Goal: Information Seeking & Learning: Compare options

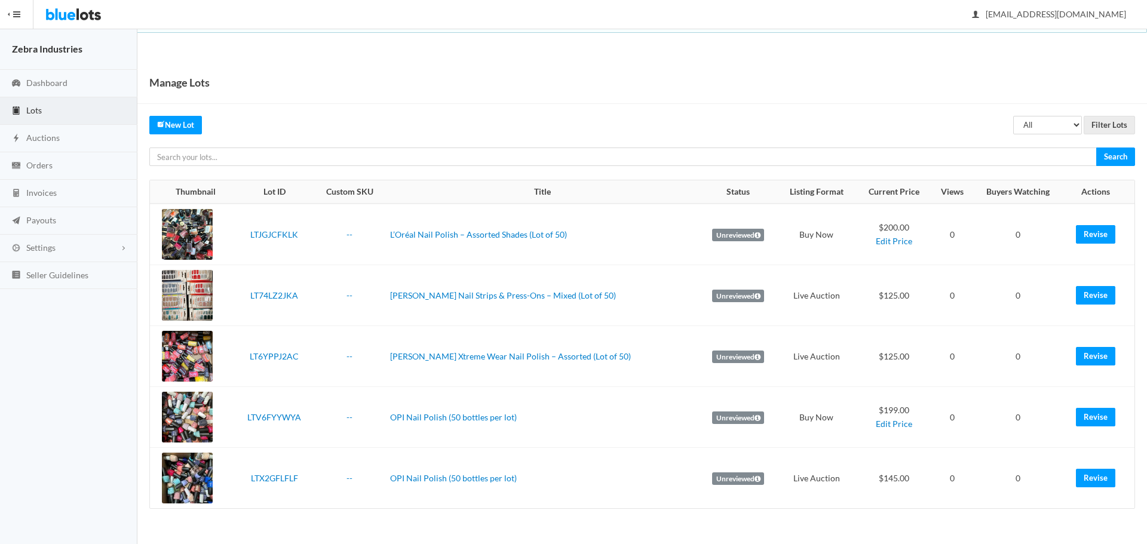
drag, startPoint x: 491, startPoint y: 232, endPoint x: 382, endPoint y: 252, distance: 110.5
click at [382, 252] on td "--" at bounding box center [349, 235] width 71 height 62
drag, startPoint x: 393, startPoint y: 243, endPoint x: 584, endPoint y: 244, distance: 191.2
click at [584, 244] on td "L’Oréal Nail Polish – Assorted Shades (Lot of 50)" at bounding box center [542, 235] width 314 height 62
copy link "L’Oréal Nail Polish – Assorted Shades (Lot of 50)"
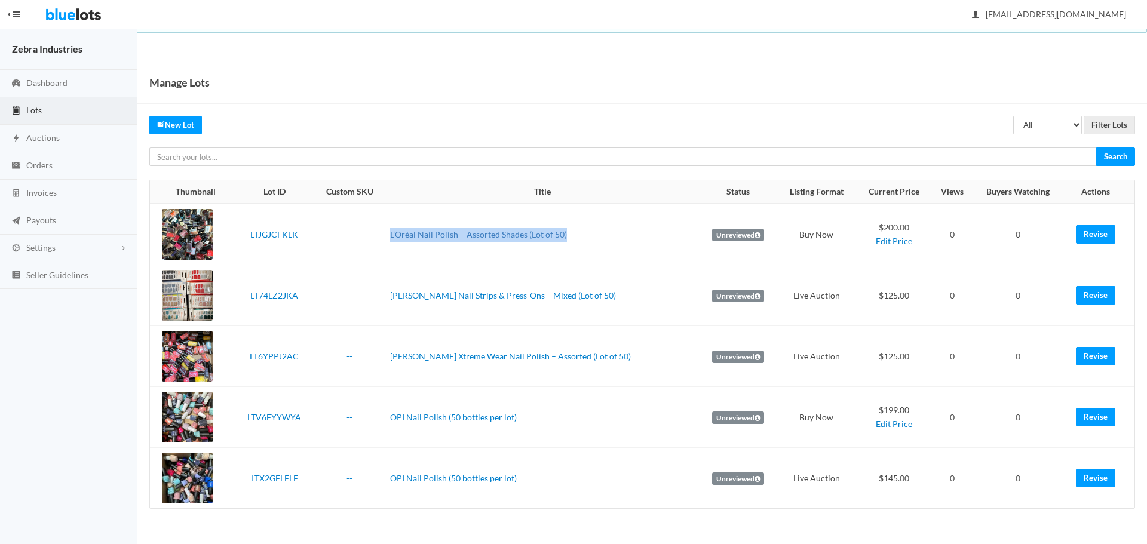
click at [464, 238] on link "L’Oréal Nail Polish – Assorted Shades (Lot of 50)" at bounding box center [478, 234] width 177 height 10
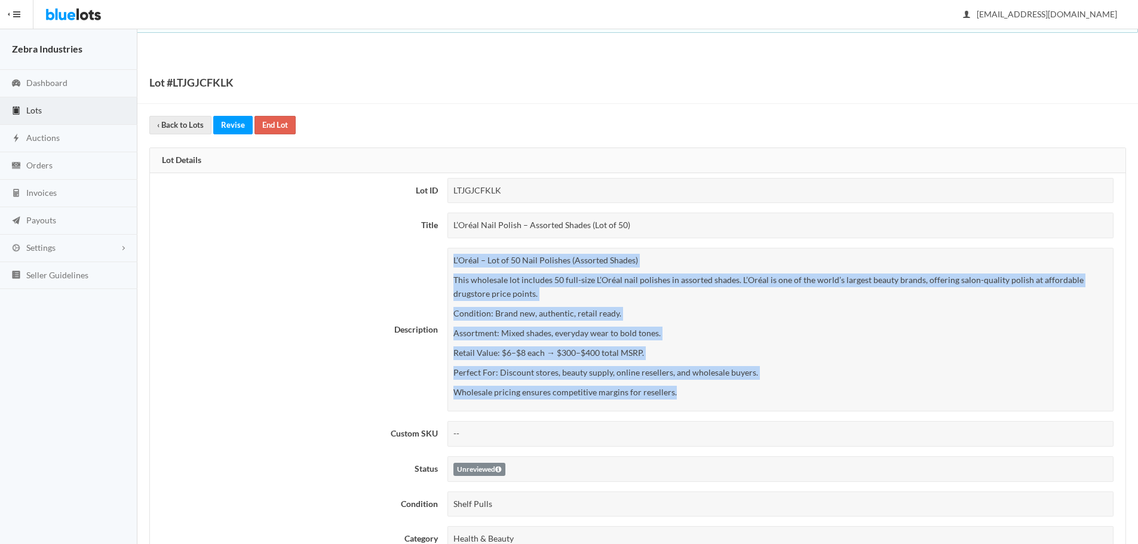
drag, startPoint x: 678, startPoint y: 401, endPoint x: 444, endPoint y: 253, distance: 276.6
click at [444, 253] on td "L’Oréal – Lot of 50 Nail Polishes (Assorted Shades) This wholesale lot includes…" at bounding box center [784, 329] width 683 height 173
copy div "L’Oréal – Lot of 50 Nail Polishes (Assorted Shades) This wholesale lot includes…"
click at [177, 127] on link "‹ Back to Lots" at bounding box center [180, 125] width 62 height 19
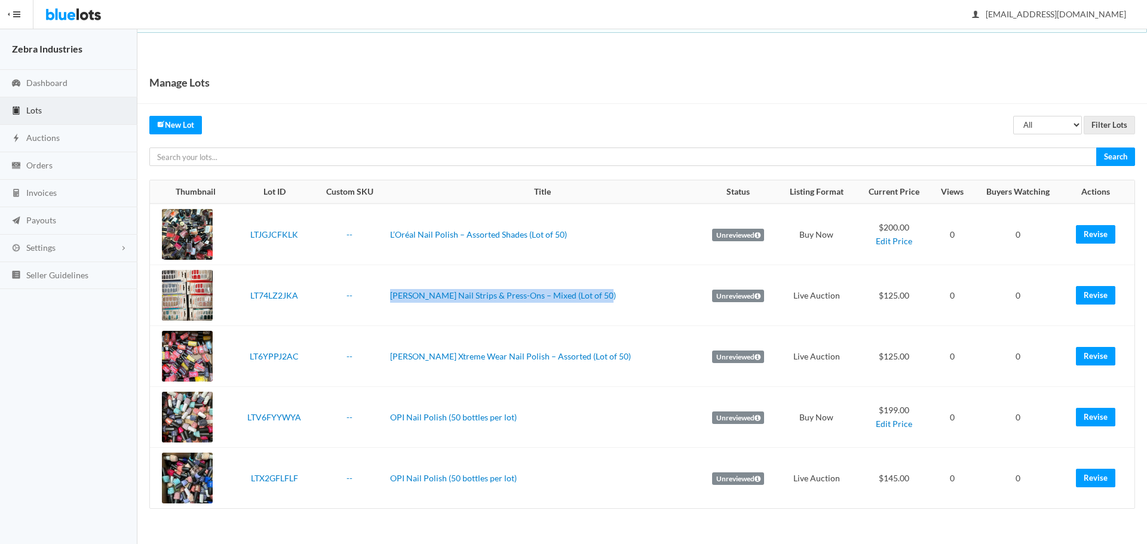
click at [383, 313] on tr "LT74LZ2JKA -- Sally Hansen Nail Strips & Press-Ons – Mixed (Lot of 50) Unreview…" at bounding box center [642, 295] width 985 height 61
click at [498, 290] on link "[PERSON_NAME] Nail Strips & Press-Ons – Mixed (Lot of 50)" at bounding box center [503, 295] width 226 height 10
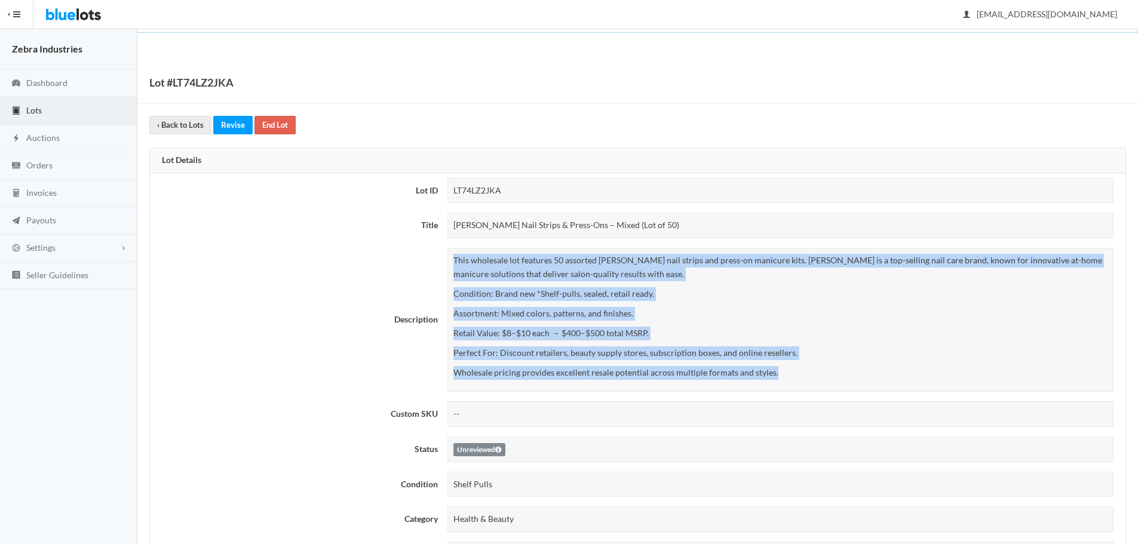
drag, startPoint x: 825, startPoint y: 376, endPoint x: 444, endPoint y: 257, distance: 399.5
click at [444, 257] on td "This wholesale lot features 50 assorted Sally Hansen nail strips and press-on m…" at bounding box center [784, 320] width 683 height 154
copy div "This wholesale lot features 50 assorted Sally Hansen nail strips and press-on m…"
click at [195, 128] on link "‹ Back to Lots" at bounding box center [180, 125] width 62 height 19
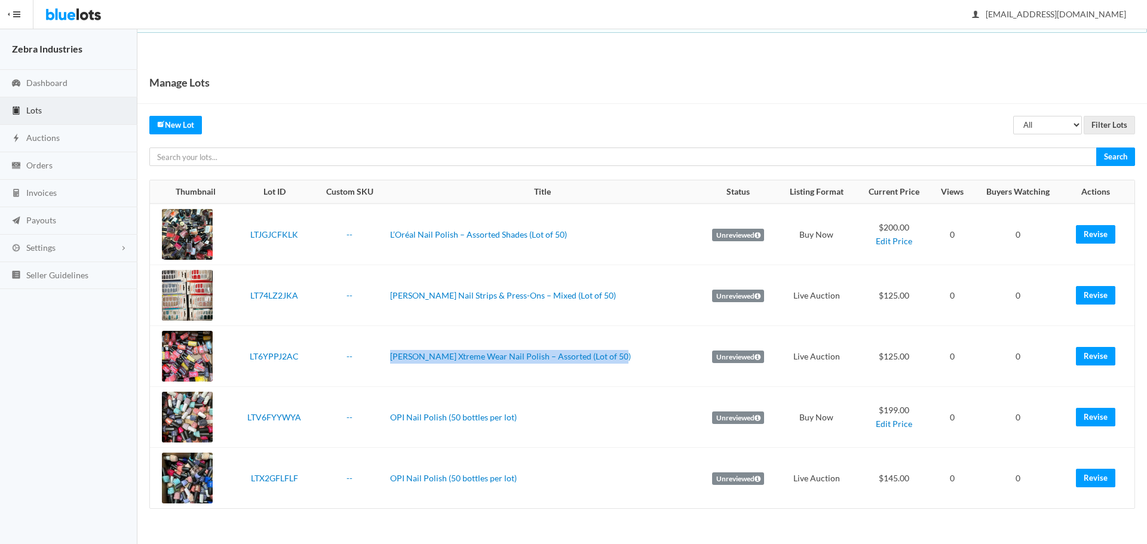
drag, startPoint x: 619, startPoint y: 363, endPoint x: 394, endPoint y: 364, distance: 224.6
click at [394, 364] on td "[PERSON_NAME] Xtreme Wear Nail Polish – Assorted (Lot of 50)" at bounding box center [542, 356] width 314 height 61
copy link "[PERSON_NAME] Xtreme Wear Nail Polish – Assorted (Lot of 50)"
click at [539, 363] on td "[PERSON_NAME] Xtreme Wear Nail Polish – Assorted (Lot of 50)" at bounding box center [542, 356] width 314 height 61
click at [547, 357] on link "[PERSON_NAME] Xtreme Wear Nail Polish – Assorted (Lot of 50)" at bounding box center [510, 356] width 241 height 10
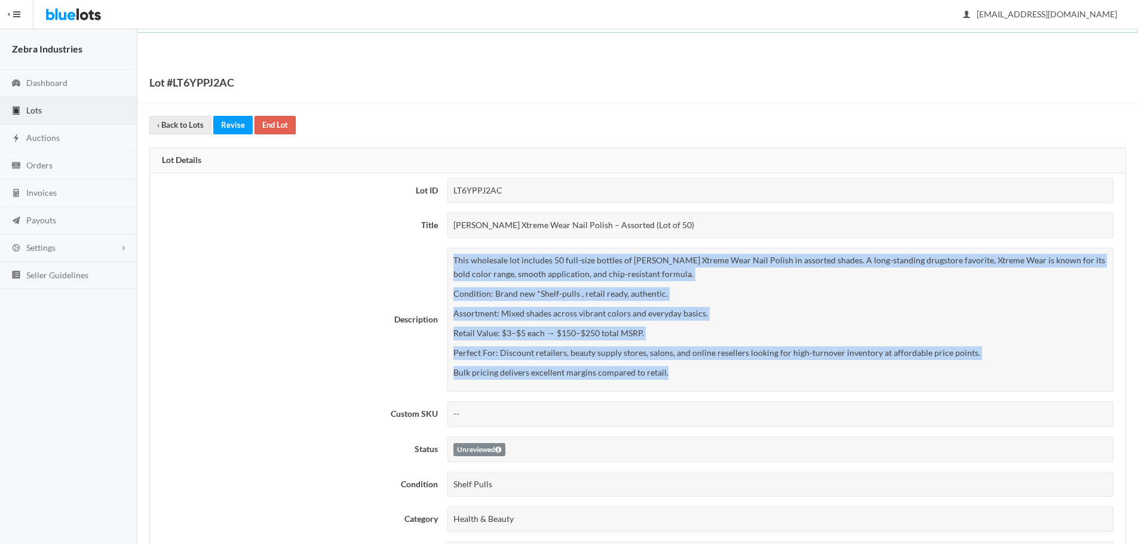
drag, startPoint x: 702, startPoint y: 380, endPoint x: 444, endPoint y: 258, distance: 285.4
click at [444, 258] on td "This wholesale lot includes 50 full-size bottles of Sally Hansen Xtreme Wear Na…" at bounding box center [784, 320] width 683 height 154
copy div "This wholesale lot includes 50 full-size bottles of Sally Hansen Xtreme Wear Na…"
click at [175, 125] on link "‹ Back to Lots" at bounding box center [180, 125] width 62 height 19
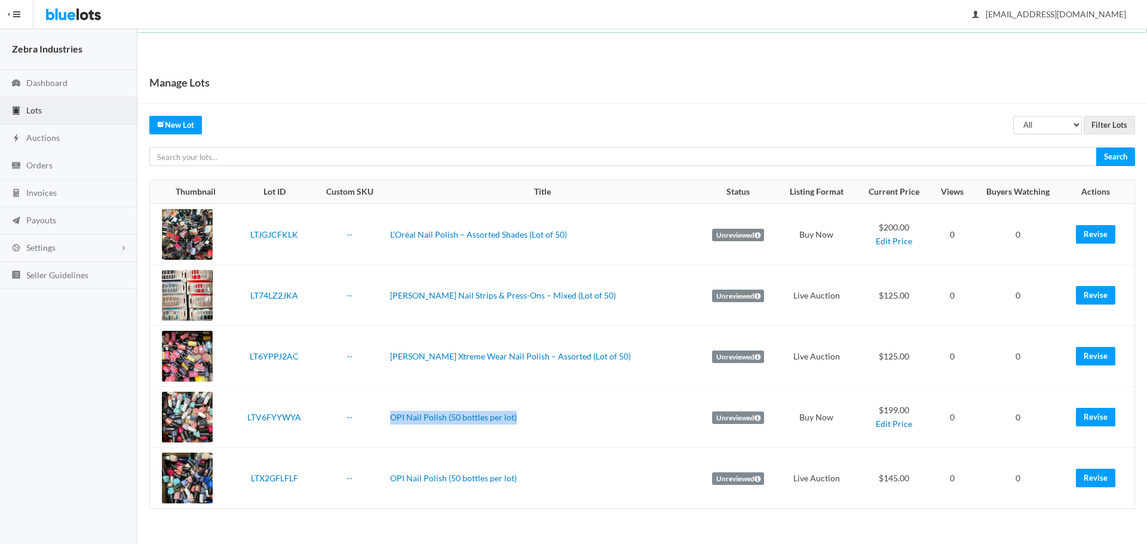
drag, startPoint x: 526, startPoint y: 418, endPoint x: 393, endPoint y: 425, distance: 132.8
click at [393, 425] on td "OPI Nail Polish (50 bottles per lot)" at bounding box center [542, 417] width 314 height 61
copy link "OPI Nail Polish (50 bottles per lot)"
click at [496, 410] on td "OPI Nail Polish (50 bottles per lot)" at bounding box center [542, 417] width 314 height 61
click at [495, 419] on link "OPI Nail Polish (50 bottles per lot)" at bounding box center [453, 417] width 127 height 10
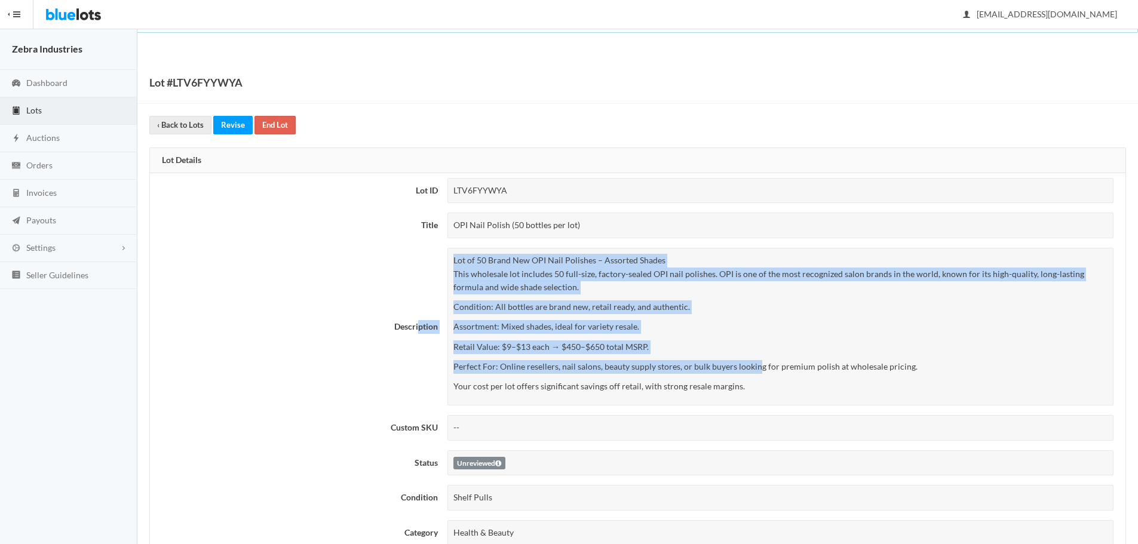
drag, startPoint x: 744, startPoint y: 370, endPoint x: 420, endPoint y: 252, distance: 345.0
click at [420, 252] on tr "Description Lot of 50 Brand New OPI Nail Polishes – Assorted Shades This wholes…" at bounding box center [638, 326] width 976 height 167
click at [588, 369] on p "Perfect For: Online resellers, nail salons, beauty supply stores, or bulk buyer…" at bounding box center [780, 367] width 654 height 14
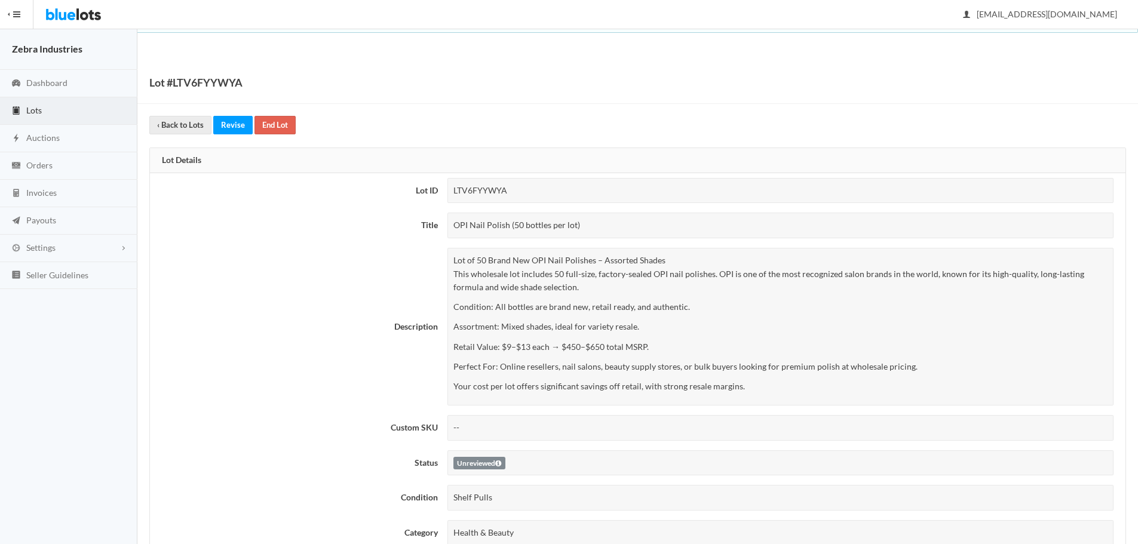
click at [787, 383] on p "Your cost per lot offers significant savings off retail, with strong resale mar…" at bounding box center [780, 387] width 654 height 14
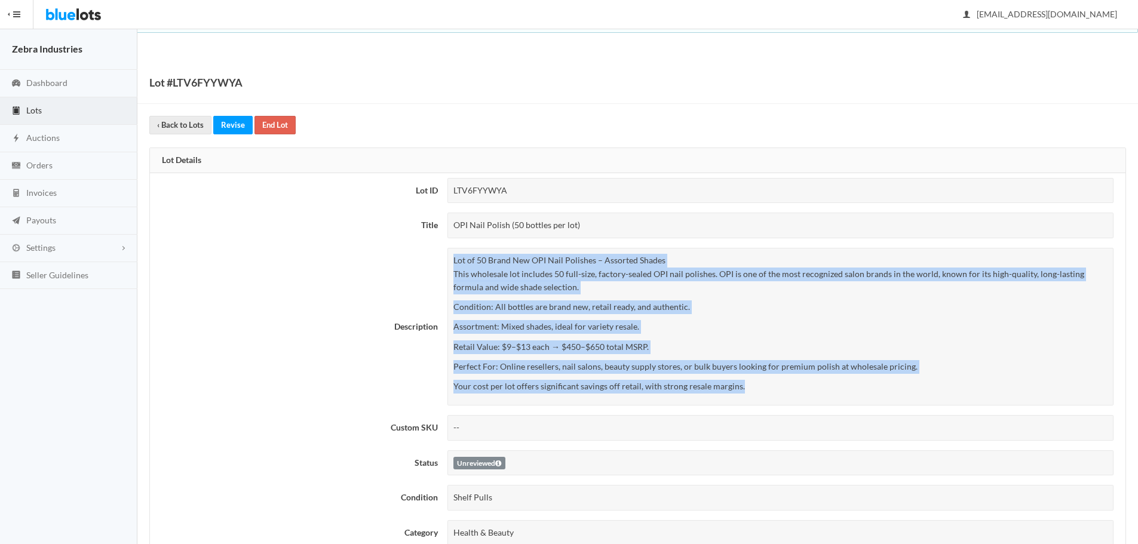
drag, startPoint x: 763, startPoint y: 394, endPoint x: 452, endPoint y: 263, distance: 337.4
click at [452, 263] on div "Lot of 50 Brand New OPI Nail Polishes – Assorted Shades This wholesale lot incl…" at bounding box center [780, 327] width 666 height 158
copy div "Lot of 50 Brand New OPI Nail Polishes – Assorted Shades This wholesale lot incl…"
click at [168, 120] on link "‹ Back to Lots" at bounding box center [180, 125] width 62 height 19
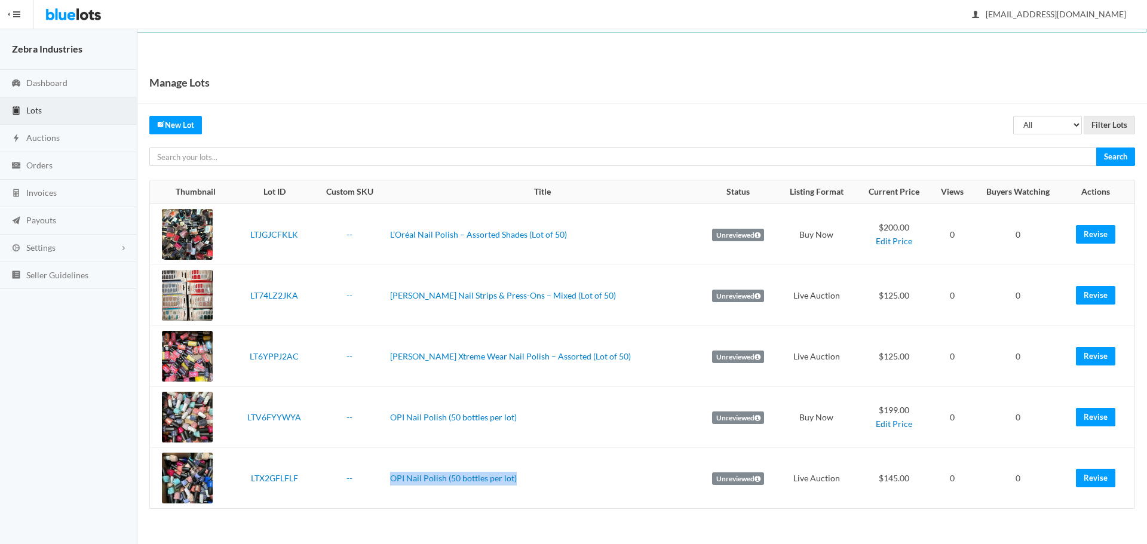
drag, startPoint x: 533, startPoint y: 488, endPoint x: 390, endPoint y: 491, distance: 143.4
click at [390, 491] on tr "LTX2GFLFLF -- OPI Nail Polish (50 bottles per lot) Unreviewed Live Auction $145…" at bounding box center [642, 478] width 985 height 61
copy tr "OPI Nail Polish (50 bottles per lot)"
click at [473, 478] on link "OPI Nail Polish (50 bottles per lot)" at bounding box center [453, 478] width 127 height 10
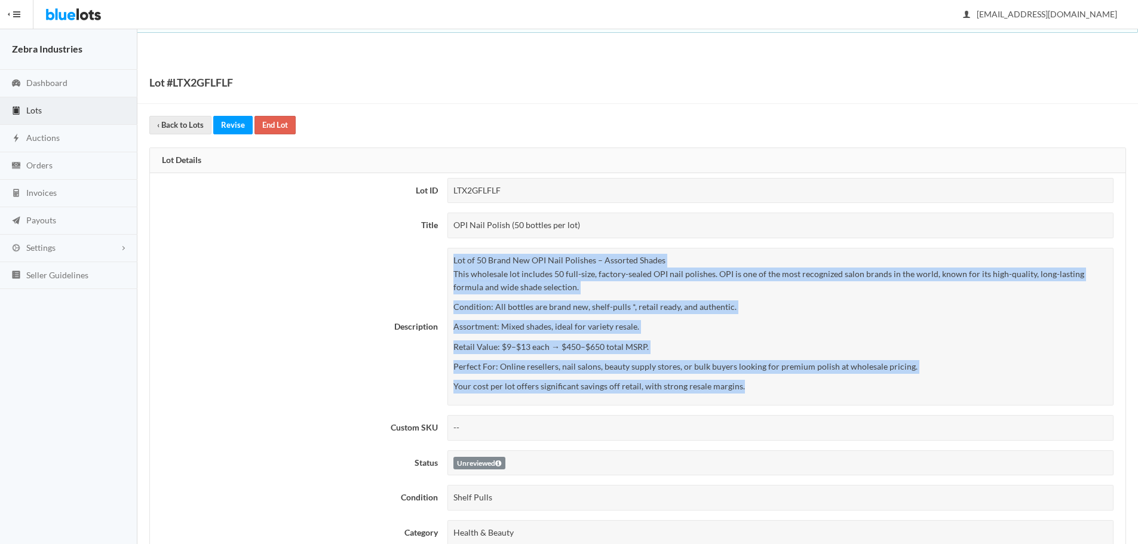
drag, startPoint x: 762, startPoint y: 400, endPoint x: 442, endPoint y: 243, distance: 357.2
click at [442, 243] on tr "Description Lot of 50 Brand New OPI Nail Polishes – Assorted Shades This wholes…" at bounding box center [638, 326] width 976 height 167
copy tr "Lot of 50 Brand New OPI Nail Polishes – Assorted Shades This wholesale lot incl…"
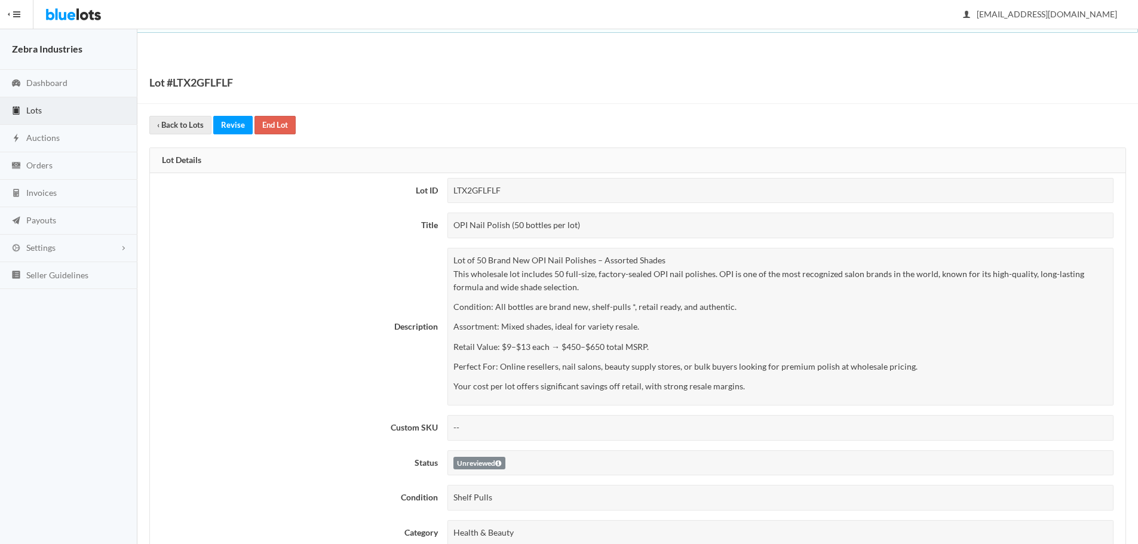
click at [292, 346] on th "Description" at bounding box center [296, 326] width 293 height 167
click at [189, 116] on link "‹ Back to Lots" at bounding box center [180, 125] width 62 height 19
